Goal: Task Accomplishment & Management: Manage account settings

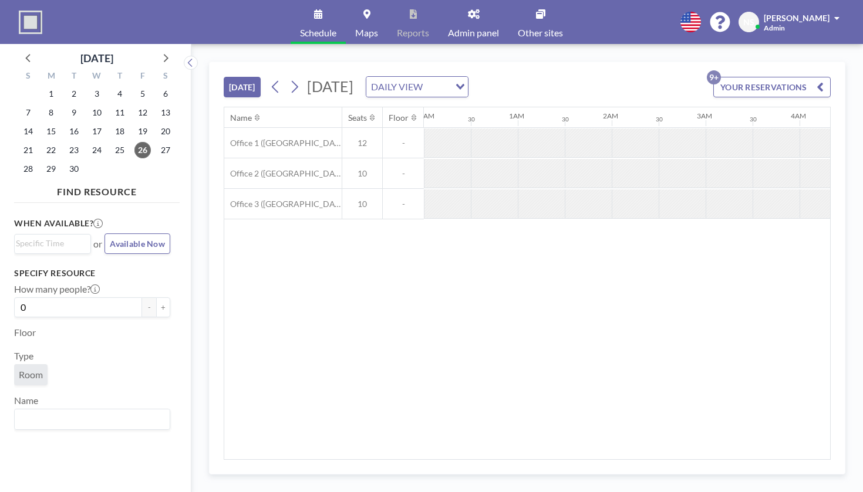
scroll to position [0, 1068]
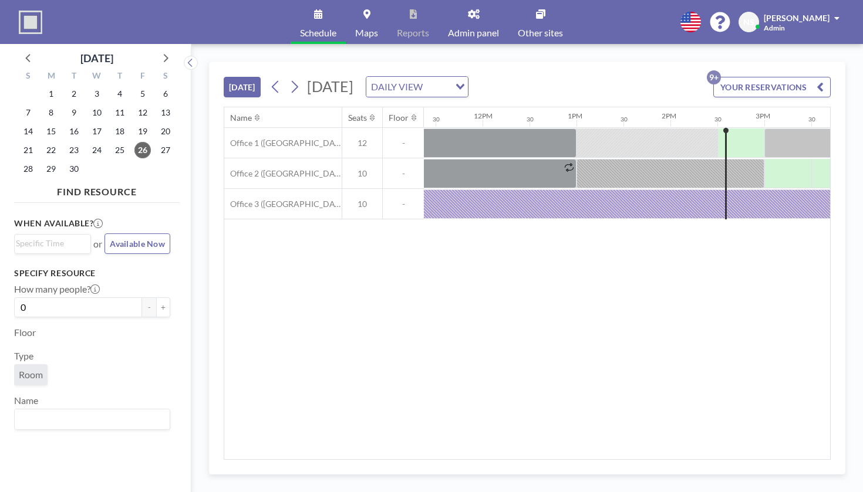
click at [266, 76] on div "[DATE] DAILY VIEW Loading..." at bounding box center [367, 86] width 202 height 21
click at [289, 78] on icon at bounding box center [294, 87] width 11 height 18
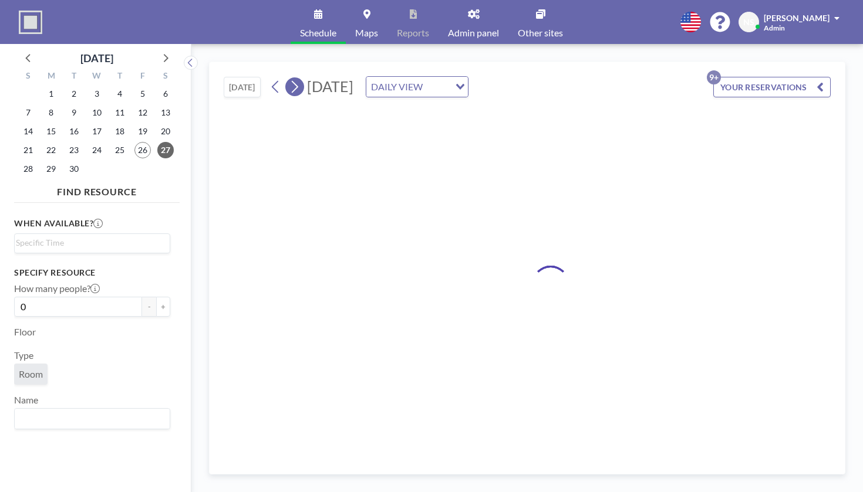
click at [289, 78] on icon at bounding box center [294, 87] width 11 height 18
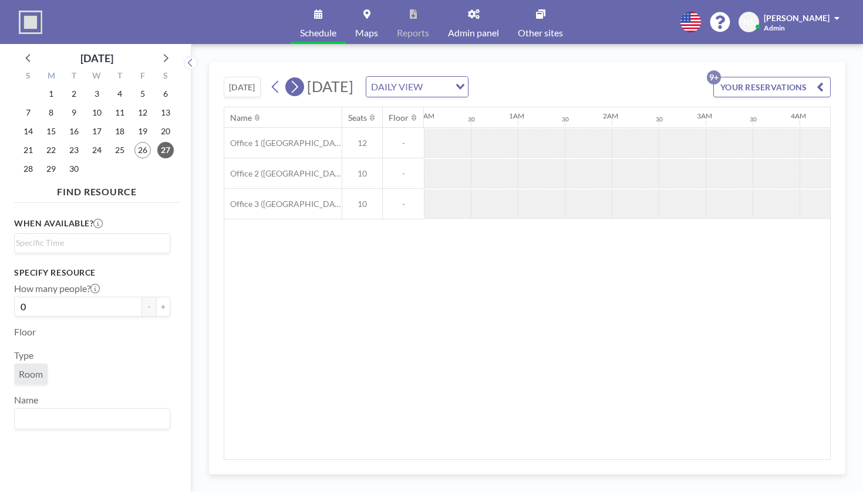
scroll to position [0, 0]
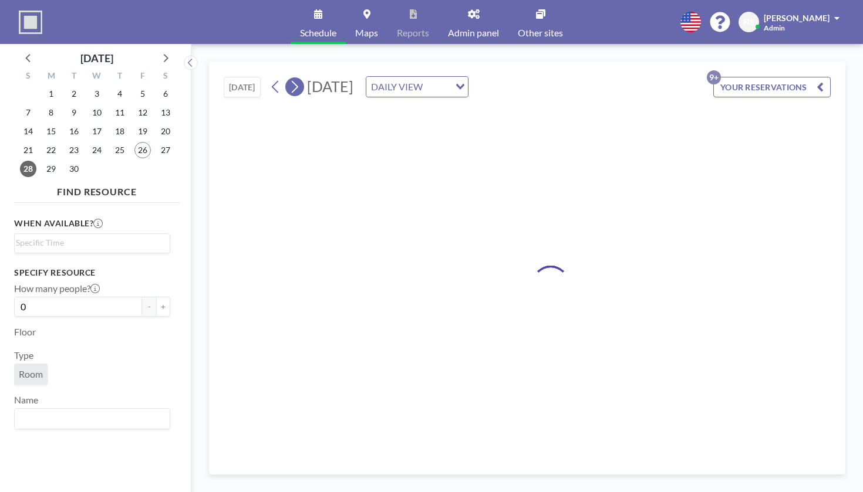
click at [289, 78] on icon at bounding box center [294, 87] width 11 height 18
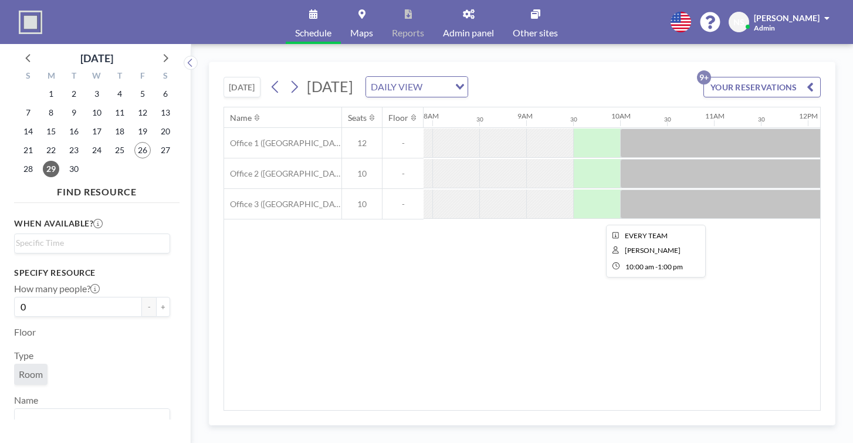
scroll to position [0, 733]
click at [629, 190] on div at bounding box center [770, 204] width 282 height 29
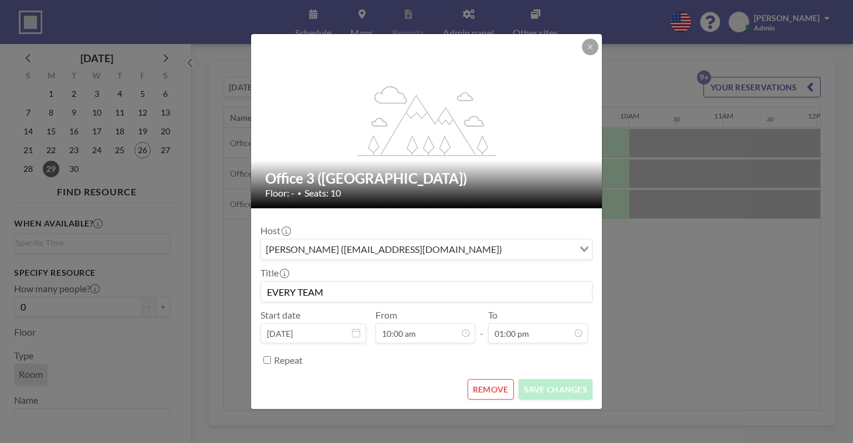
scroll to position [127, 0]
click at [475, 379] on button "REMOVE" at bounding box center [491, 389] width 46 height 21
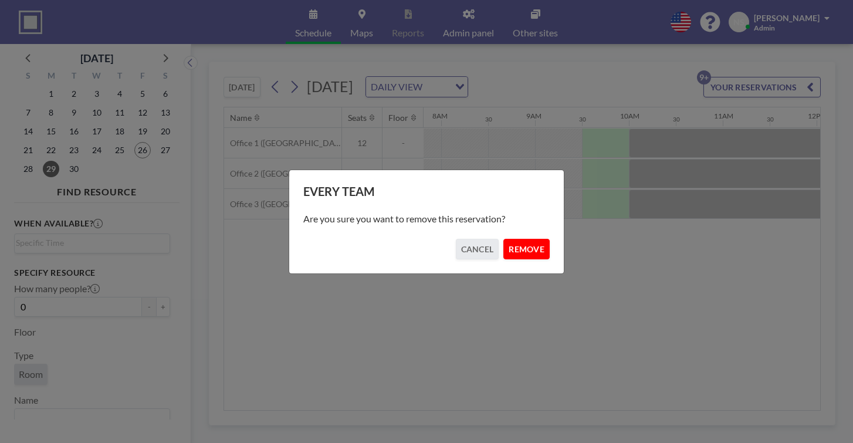
click at [520, 250] on button "REMOVE" at bounding box center [526, 249] width 46 height 21
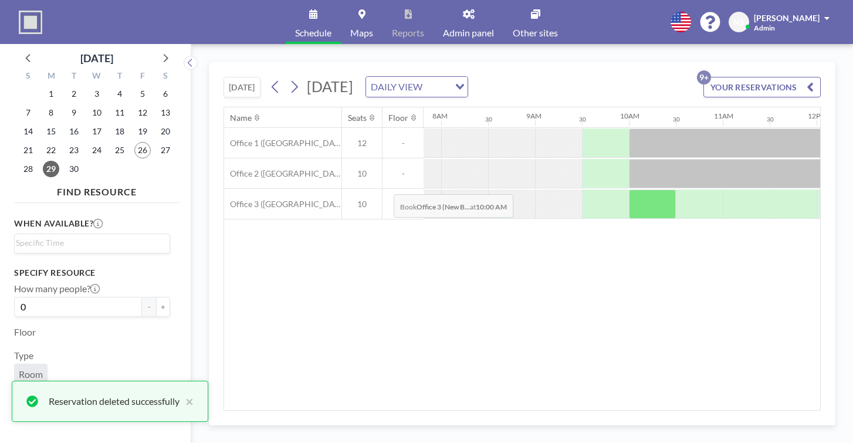
click at [629, 190] on div at bounding box center [652, 204] width 47 height 29
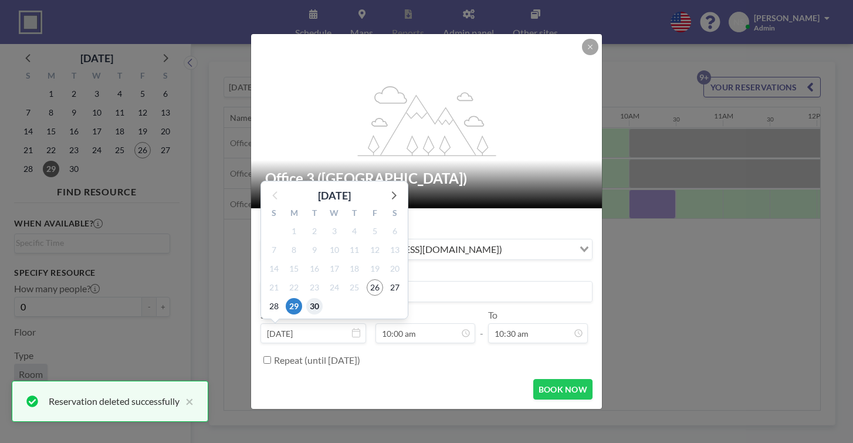
click at [323, 298] on span "30" at bounding box center [314, 306] width 16 height 16
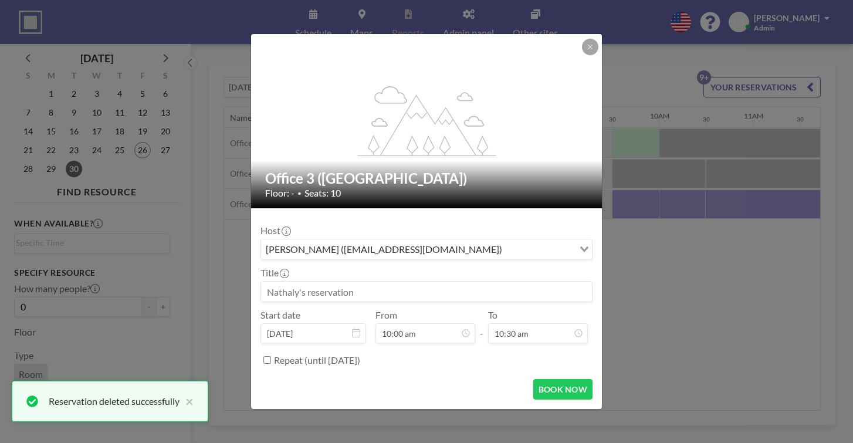
scroll to position [0, 725]
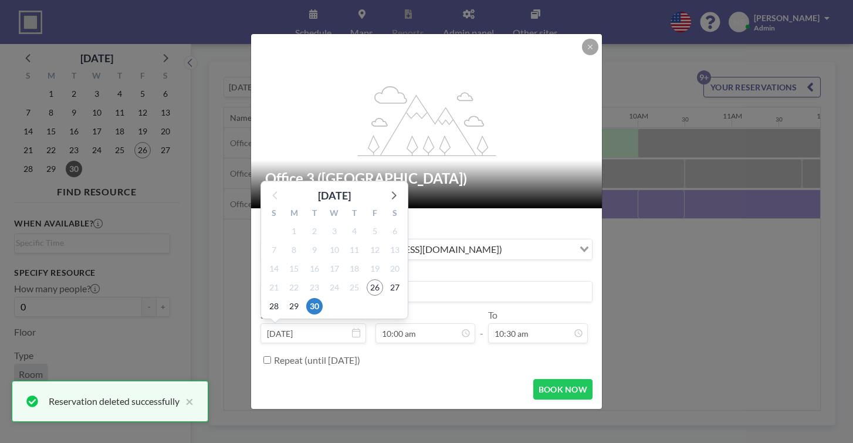
click at [312, 323] on input "[DATE]" at bounding box center [314, 333] width 106 height 20
click at [302, 298] on span "29" at bounding box center [294, 306] width 16 height 16
type input "[DATE]"
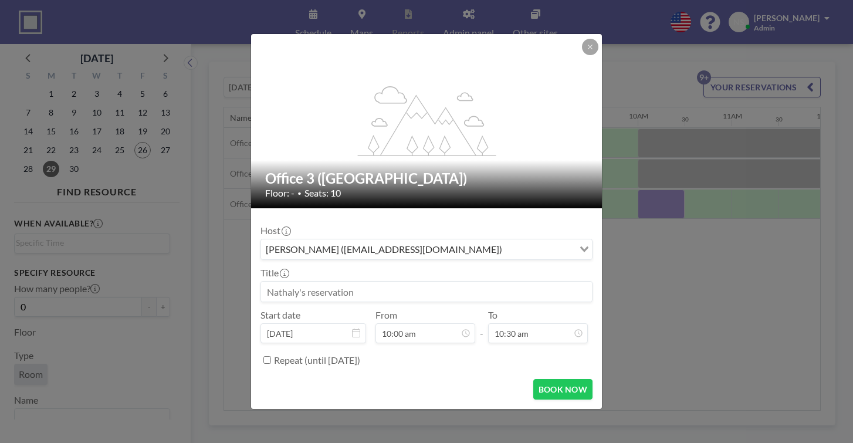
click at [316, 282] on input at bounding box center [426, 292] width 331 height 20
type input "Media"
click at [463, 331] on icon at bounding box center [465, 333] width 5 height 5
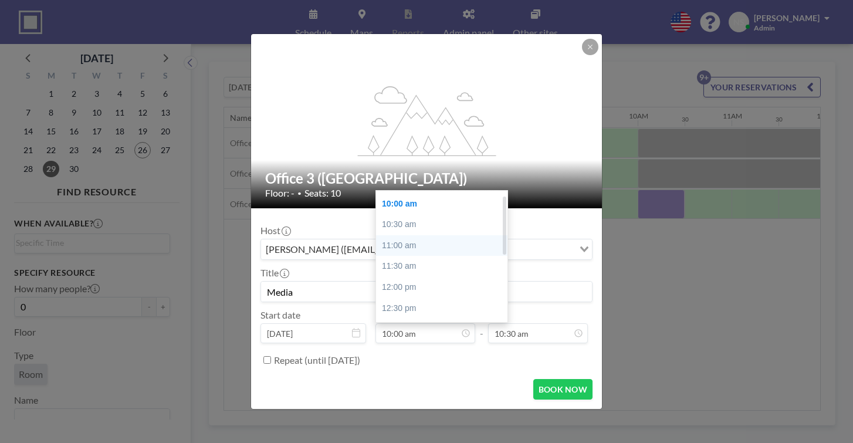
scroll to position [0, 0]
click at [441, 191] on div "09:30 am" at bounding box center [441, 201] width 131 height 21
type input "09:30 am"
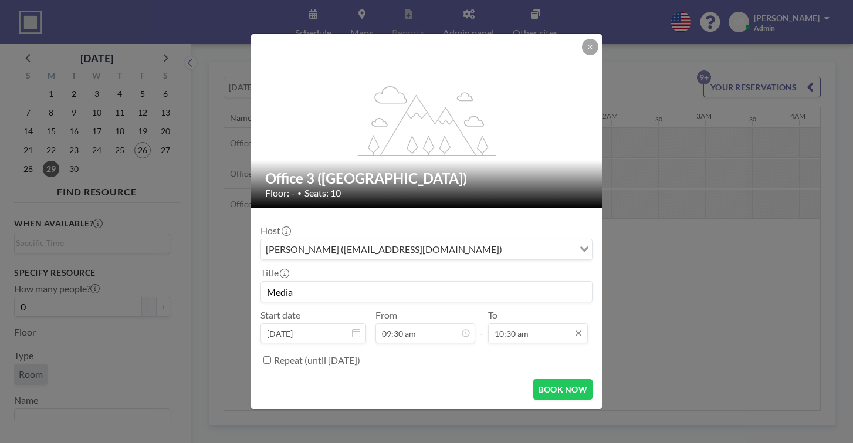
scroll to position [0, 686]
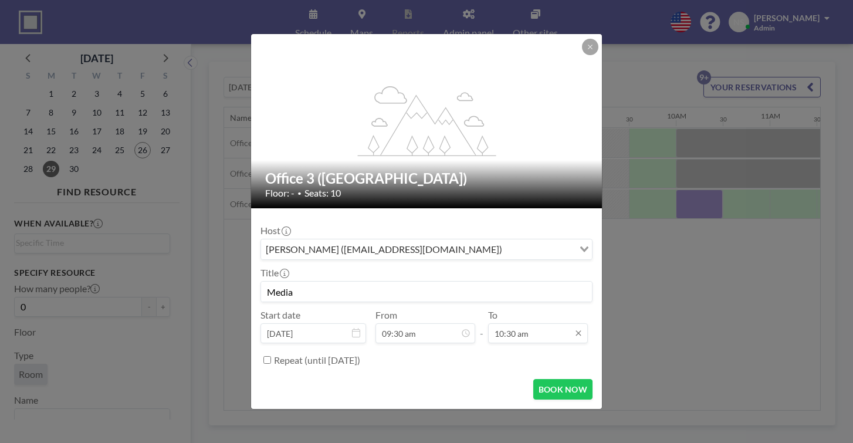
click at [503, 323] on input "10:30 am" at bounding box center [538, 333] width 100 height 20
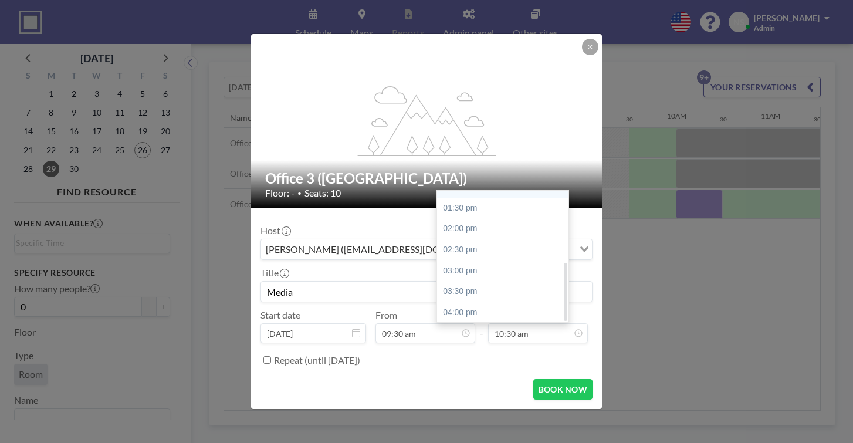
scroll to position [160, 0]
click at [478, 344] on div "05:00 pm" at bounding box center [502, 354] width 131 height 21
type input "05:00 pm"
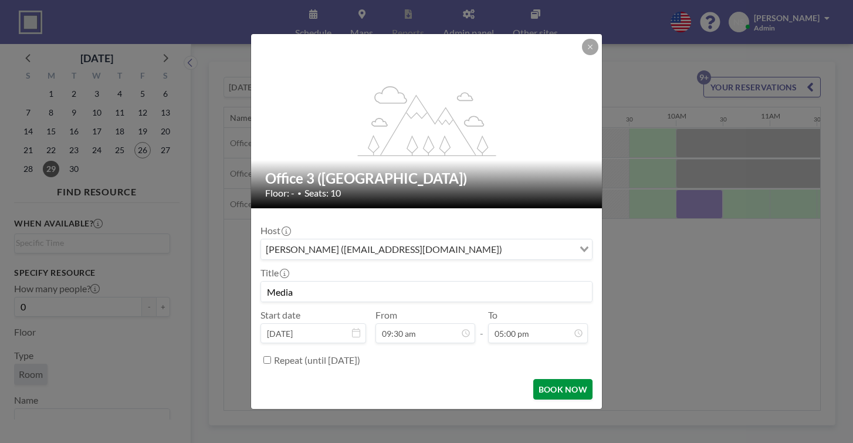
click at [540, 379] on button "BOOK NOW" at bounding box center [562, 389] width 59 height 21
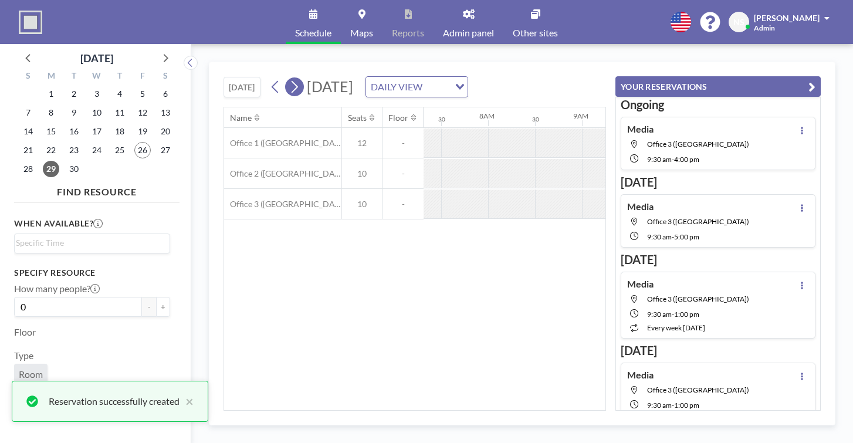
click at [289, 78] on icon at bounding box center [294, 87] width 11 height 18
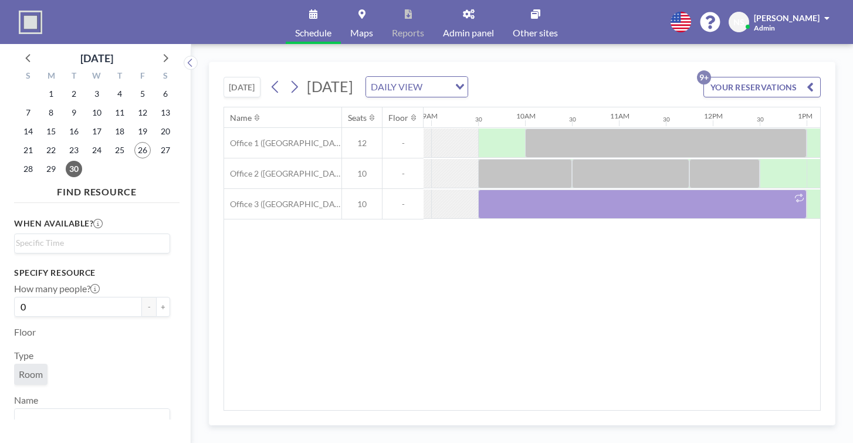
scroll to position [0, 838]
click at [289, 78] on icon at bounding box center [294, 87] width 11 height 18
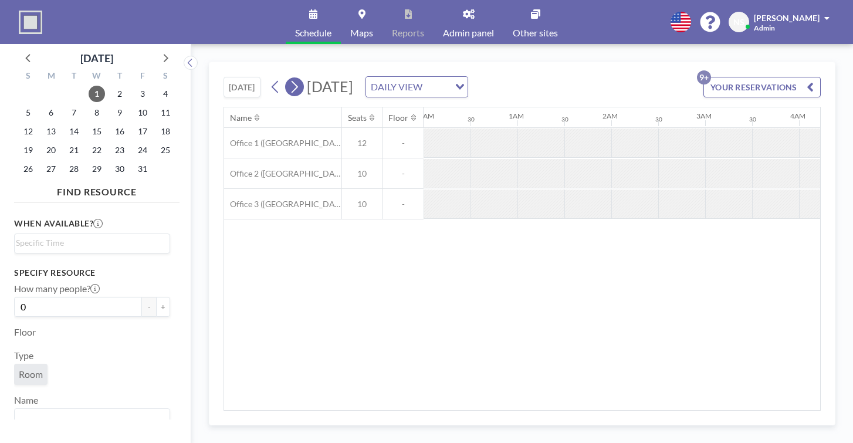
scroll to position [0, 572]
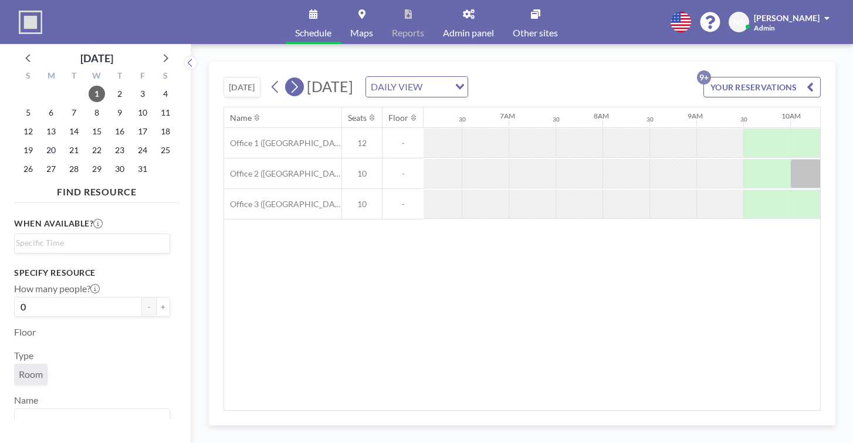
click at [289, 78] on icon at bounding box center [294, 87] width 11 height 18
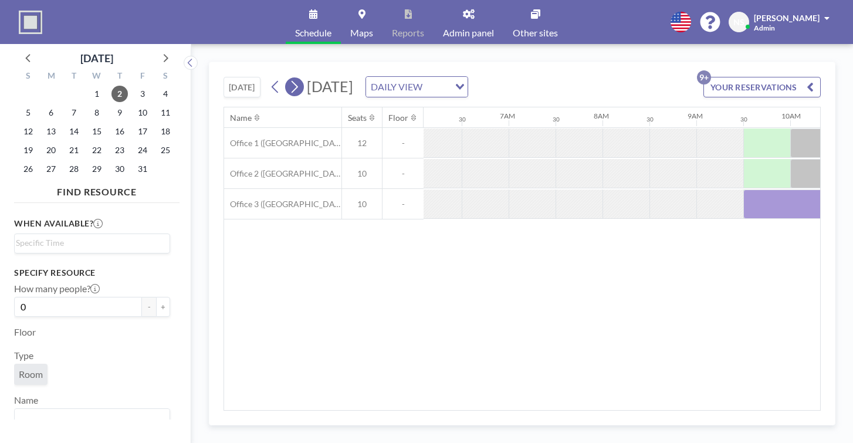
click at [289, 78] on icon at bounding box center [294, 87] width 11 height 18
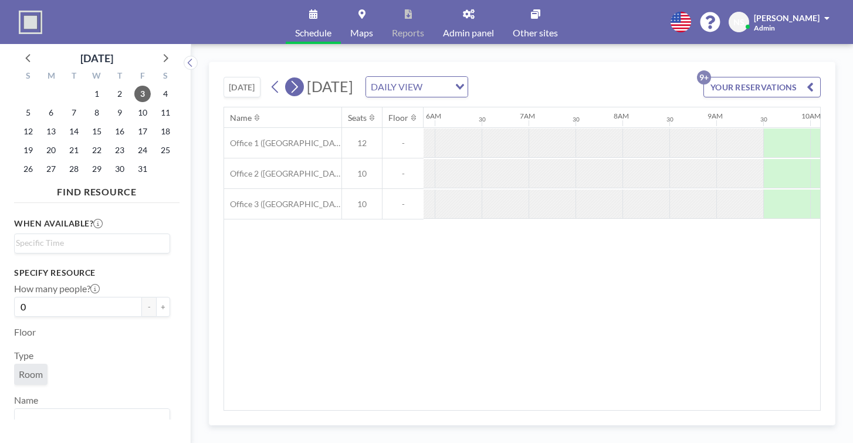
click at [289, 78] on icon at bounding box center [294, 87] width 11 height 18
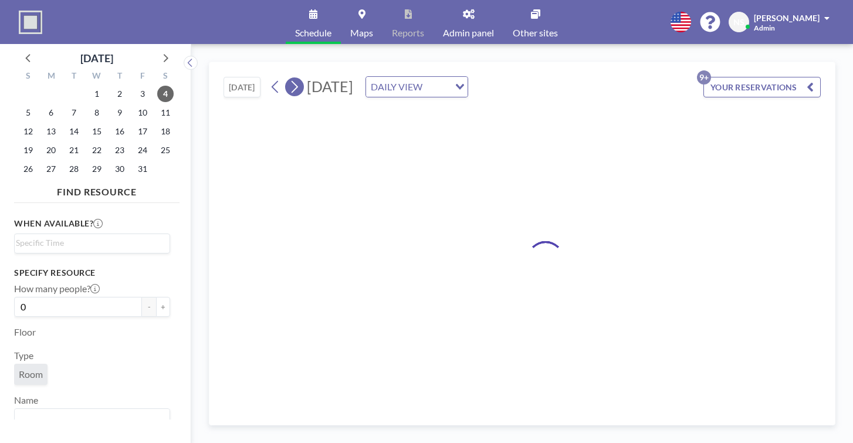
click at [289, 78] on icon at bounding box center [294, 87] width 11 height 18
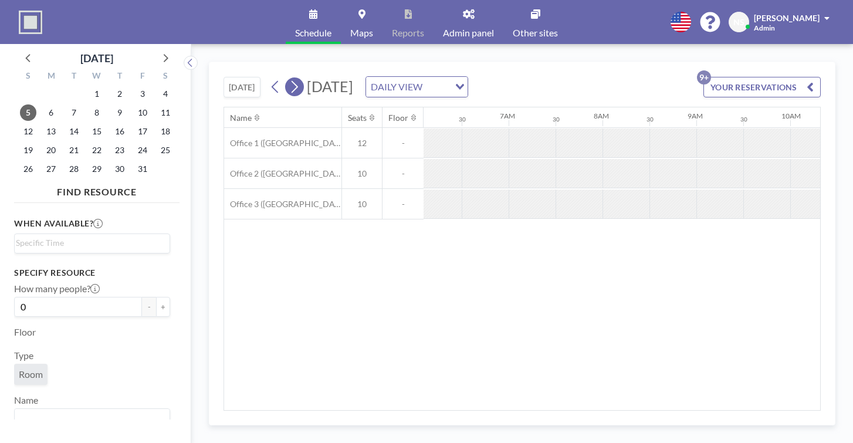
click at [289, 78] on icon at bounding box center [294, 87] width 11 height 18
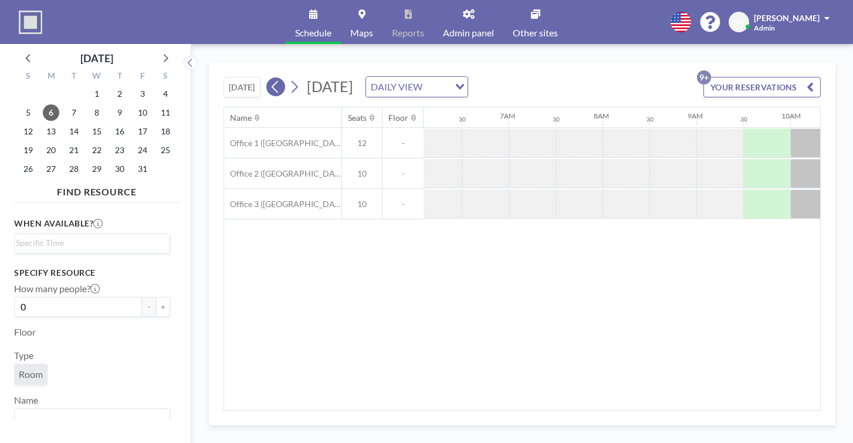
click at [270, 78] on icon at bounding box center [275, 87] width 11 height 18
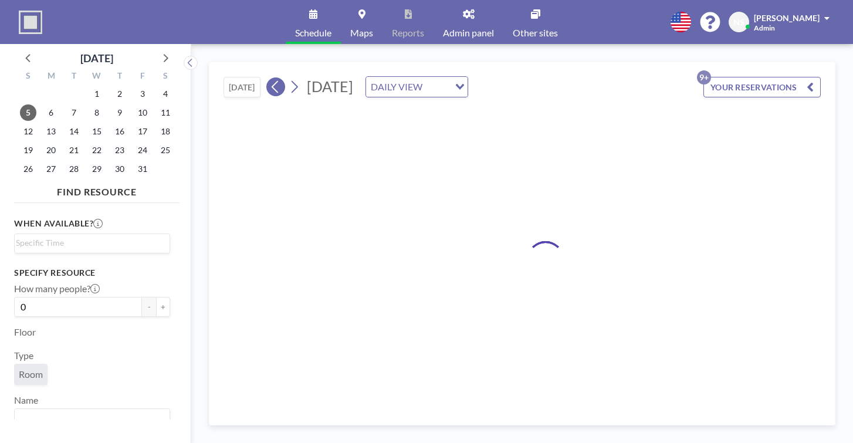
click at [270, 78] on icon at bounding box center [275, 87] width 11 height 18
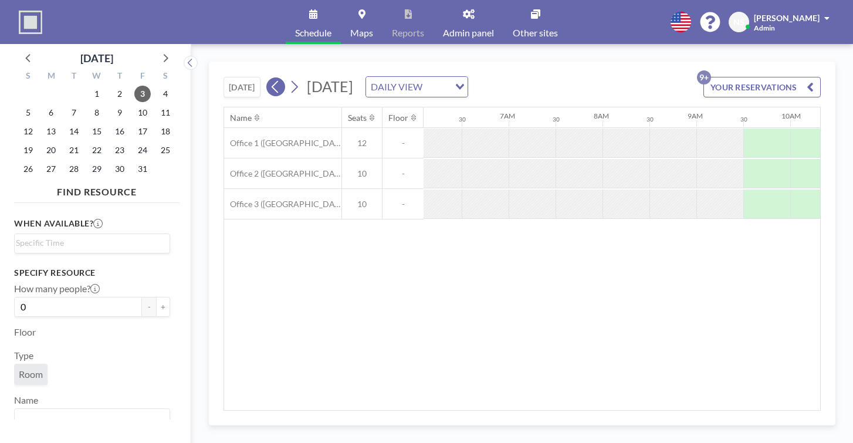
click at [266, 77] on button at bounding box center [275, 86] width 19 height 19
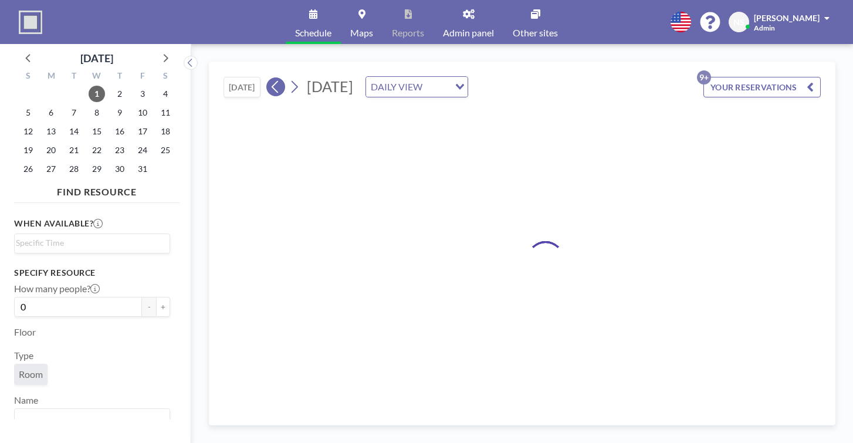
click at [266, 77] on button at bounding box center [275, 86] width 19 height 19
click at [224, 77] on button "[DATE]" at bounding box center [242, 87] width 37 height 21
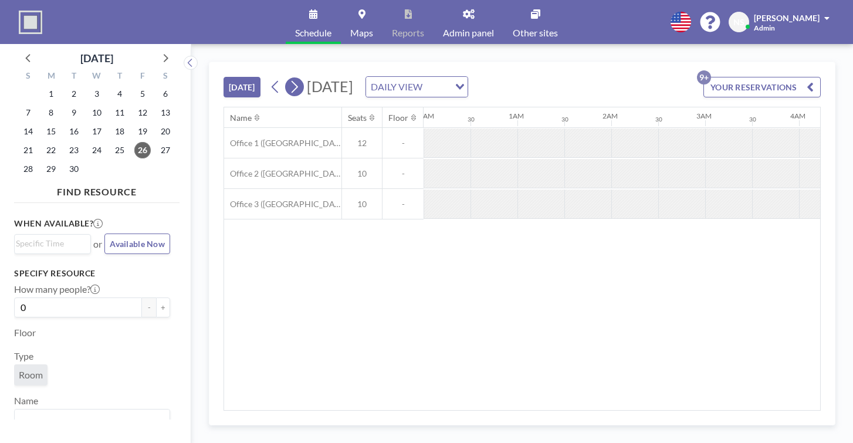
scroll to position [0, 1106]
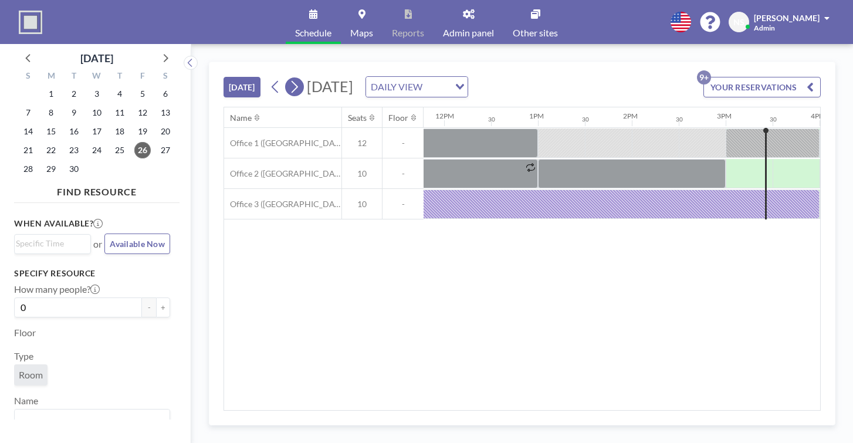
click at [289, 78] on icon at bounding box center [294, 87] width 11 height 18
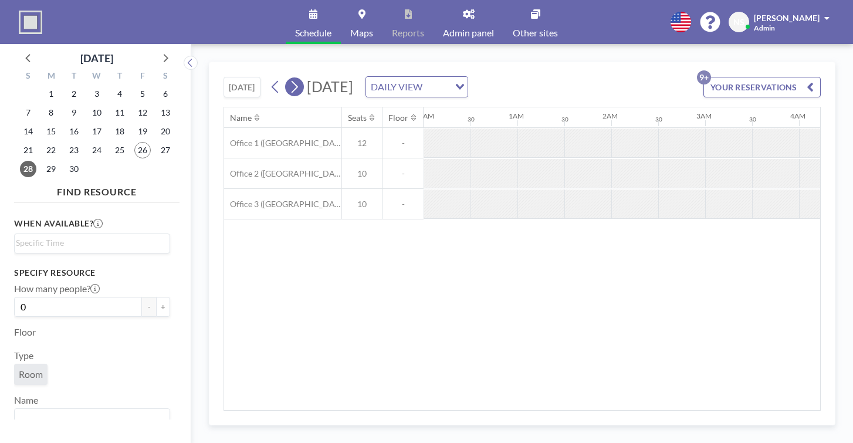
scroll to position [0, 572]
click at [289, 78] on icon at bounding box center [294, 87] width 11 height 18
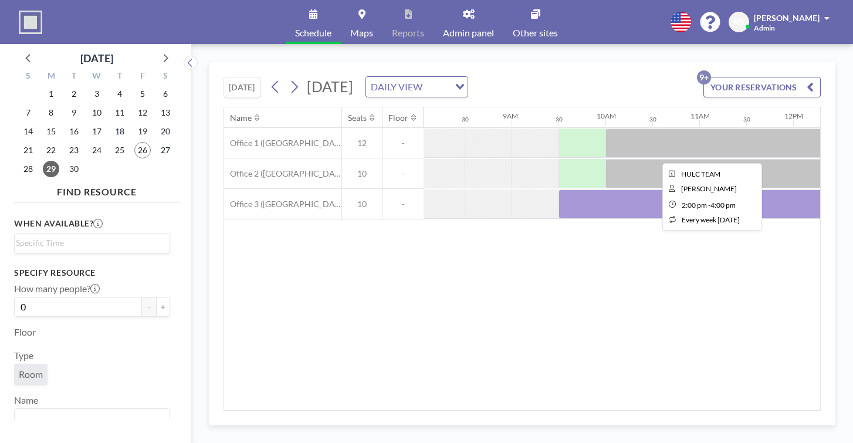
scroll to position [0, 745]
